Goal: Information Seeking & Learning: Learn about a topic

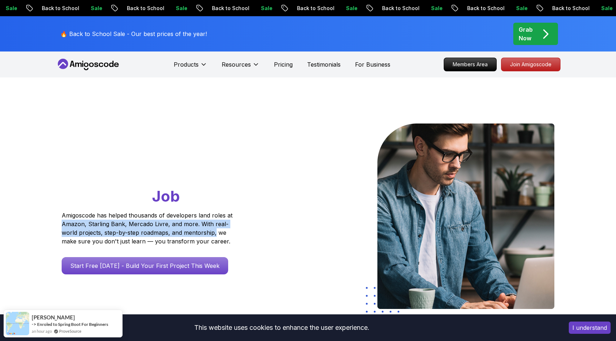
drag, startPoint x: 58, startPoint y: 221, endPoint x: 214, endPoint y: 233, distance: 156.9
click at [214, 233] on div "Go From Learning to Hired: Master Java, Spring Boot & Cloud Skills That Get You…" at bounding box center [161, 218] width 210 height 188
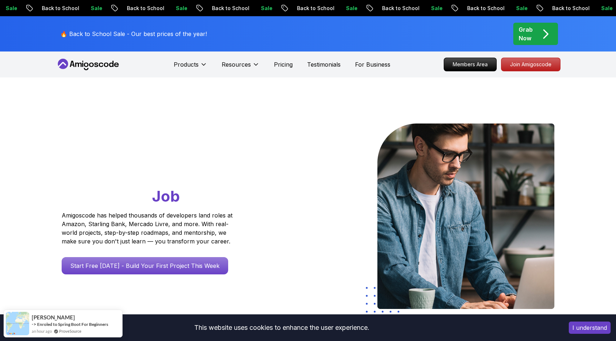
click at [246, 231] on div "Go From Learning to Hired: Master Java, Spring Boot & Cloud Skills That Get You…" at bounding box center [161, 199] width 199 height 151
drag, startPoint x: 129, startPoint y: 224, endPoint x: 164, endPoint y: 221, distance: 34.3
click at [164, 221] on p "Amigoscode has helped thousands of developers land roles at Amazon, Starling Ba…" at bounding box center [148, 228] width 173 height 35
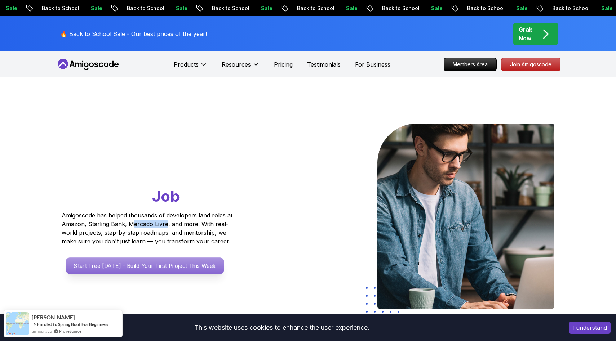
click at [155, 266] on p "Start Free [DATE] - Build Your First Project This Week" at bounding box center [145, 266] width 158 height 17
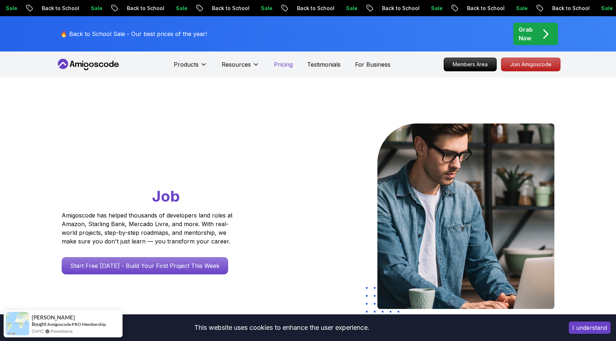
click at [281, 66] on p "Pricing" at bounding box center [283, 64] width 19 height 9
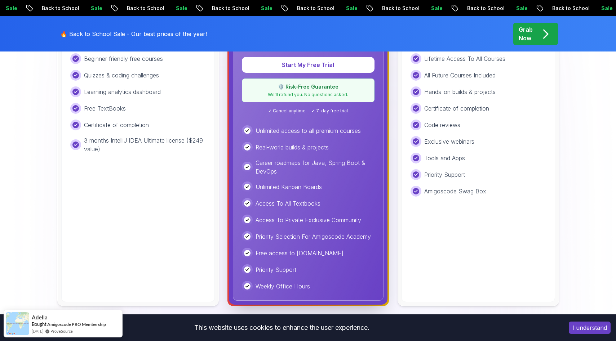
scroll to position [292, 0]
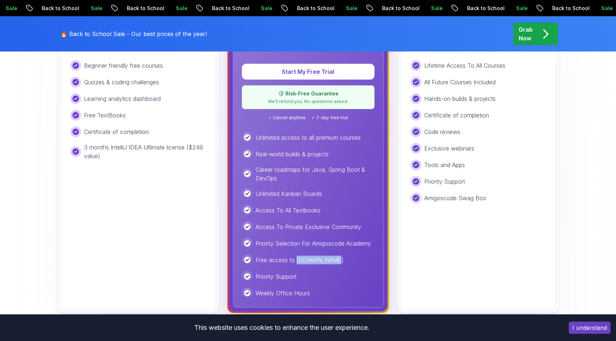
drag, startPoint x: 326, startPoint y: 262, endPoint x: 297, endPoint y: 262, distance: 28.5
click at [297, 262] on div "Free access to [DOMAIN_NAME]" at bounding box center [308, 260] width 133 height 11
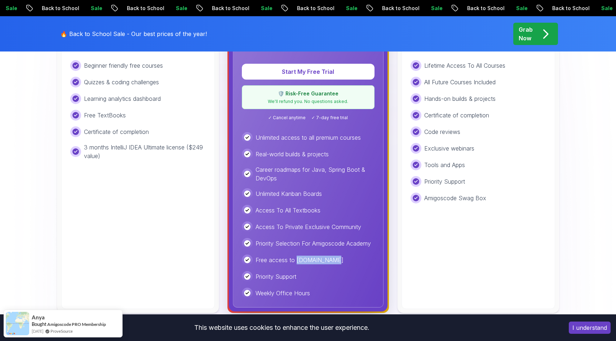
copy p "[DOMAIN_NAME]"
